Goal: Browse casually

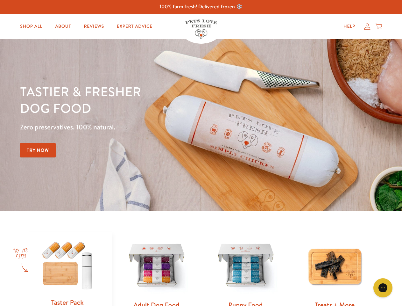
click at [201, 153] on div "Tastier & fresher dog food Zero preservatives. 100% natural. Try Now" at bounding box center [140, 125] width 241 height 84
click at [383, 287] on icon "Gorgias live chat" at bounding box center [383, 287] width 6 height 6
